Goal: Go to known website: Access a specific website the user already knows

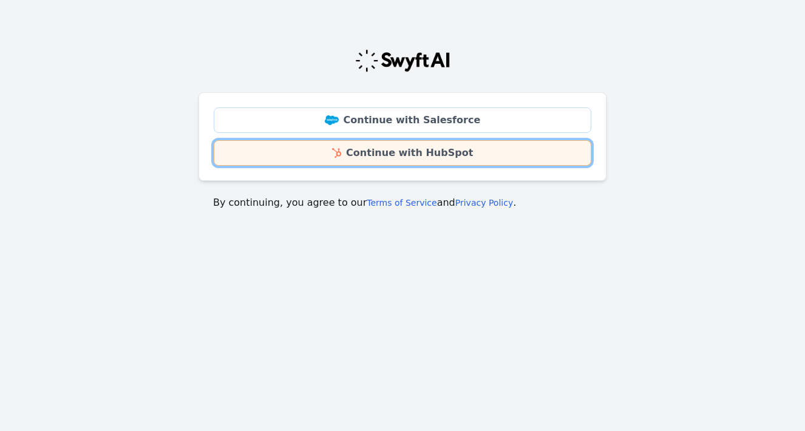
click at [423, 154] on link "Continue with HubSpot" at bounding box center [403, 153] width 378 height 26
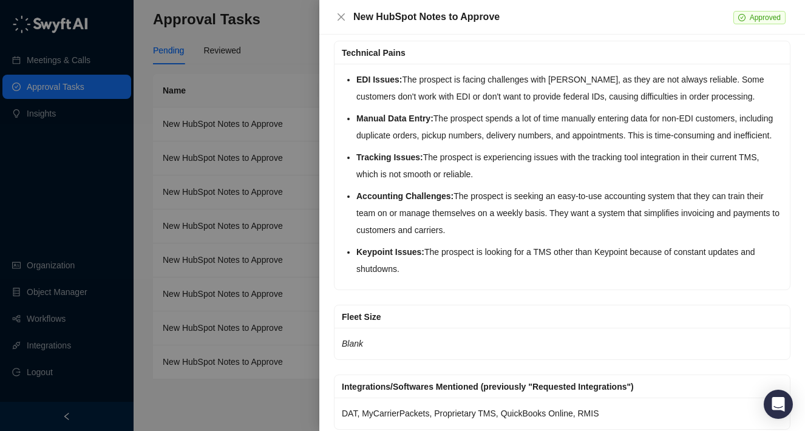
scroll to position [3370, 0]
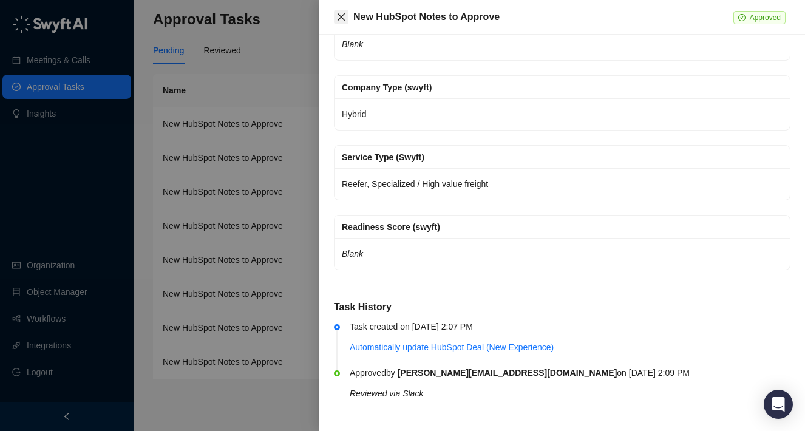
click at [340, 13] on icon "close" at bounding box center [341, 17] width 10 height 10
